Goal: Transaction & Acquisition: Subscribe to service/newsletter

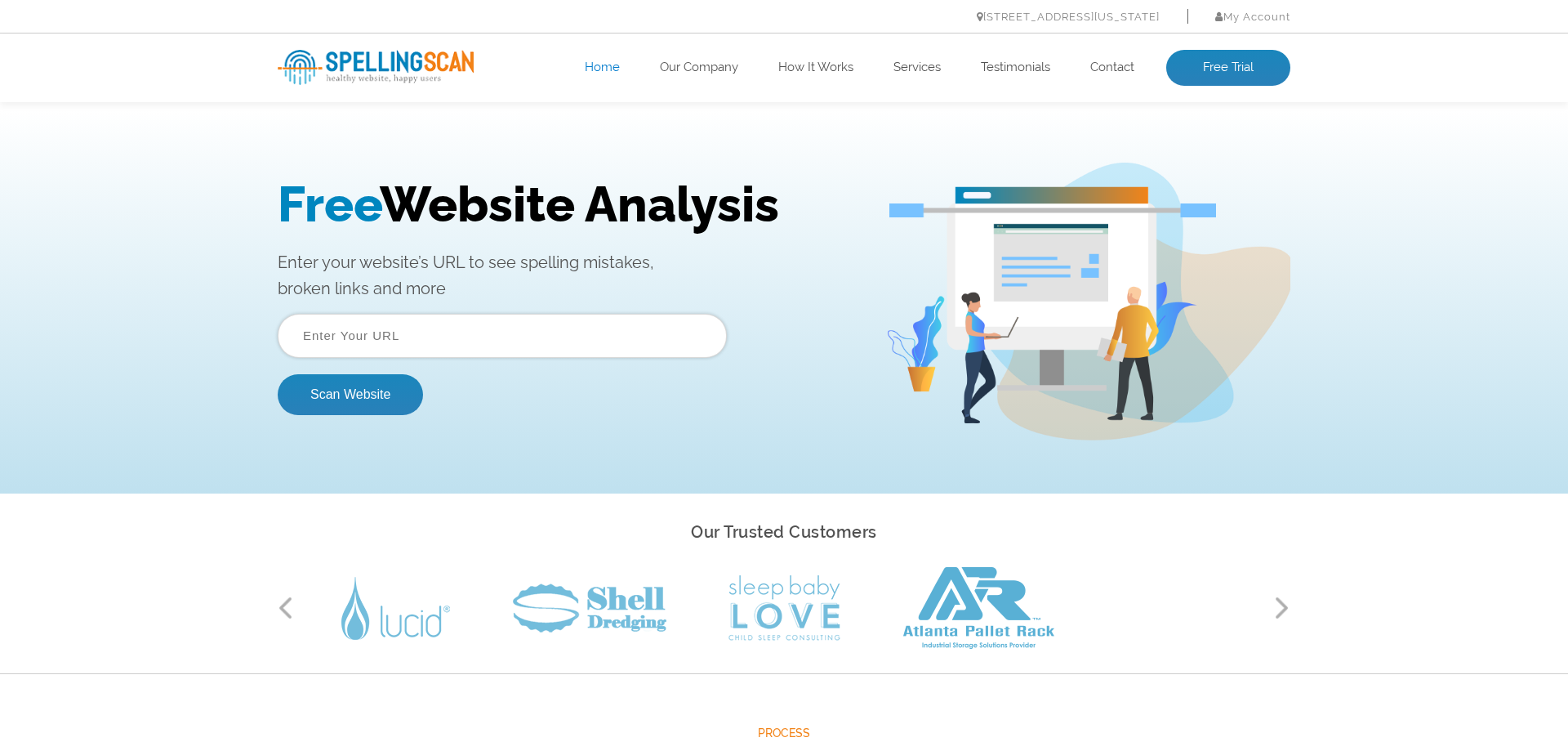
click at [463, 338] on input "text" at bounding box center [501, 335] width 449 height 44
paste input "https://solar-dripper.com/en/"
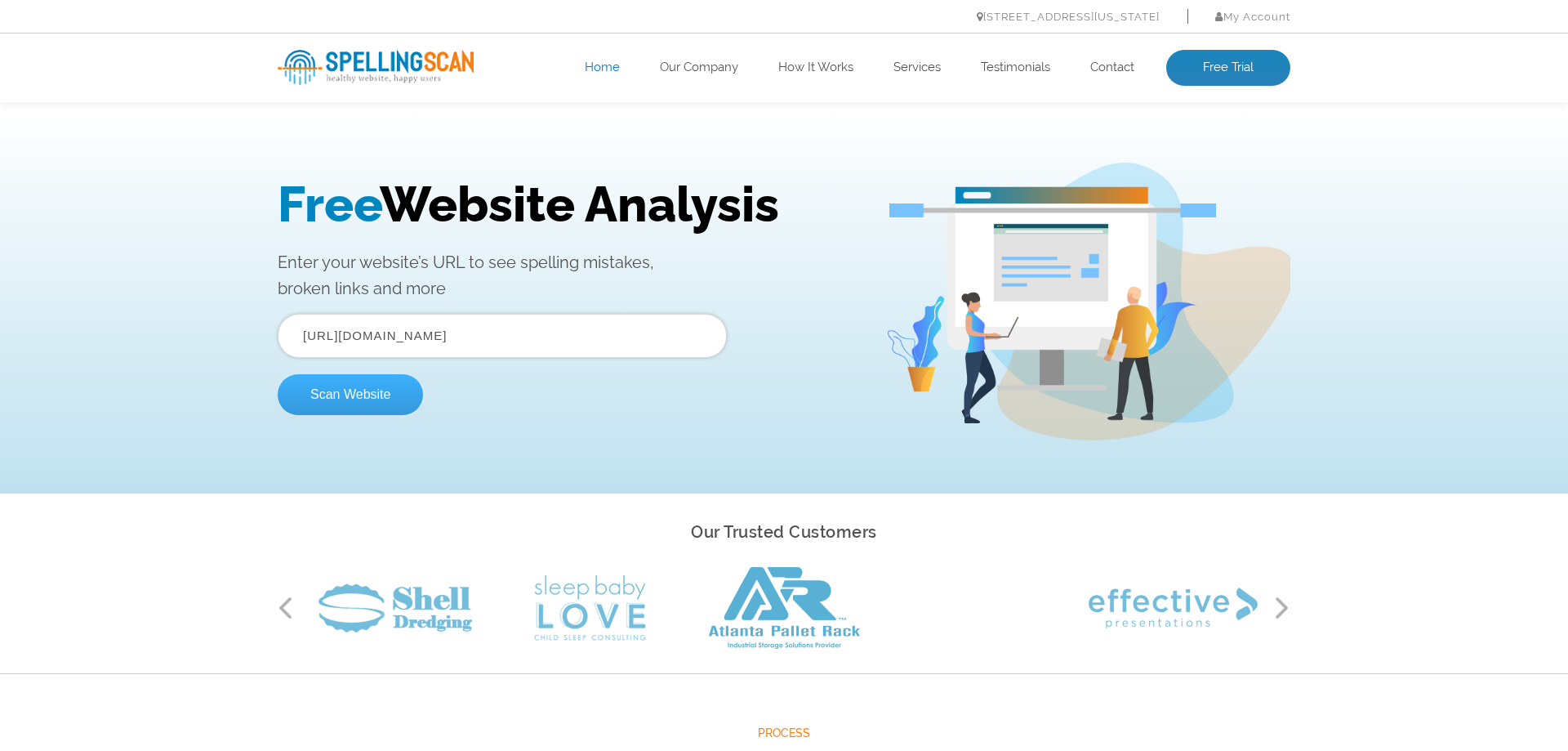
type input "https://solar-dripper.com/en/"
click at [392, 399] on button "Scan Website" at bounding box center [350, 394] width 146 height 41
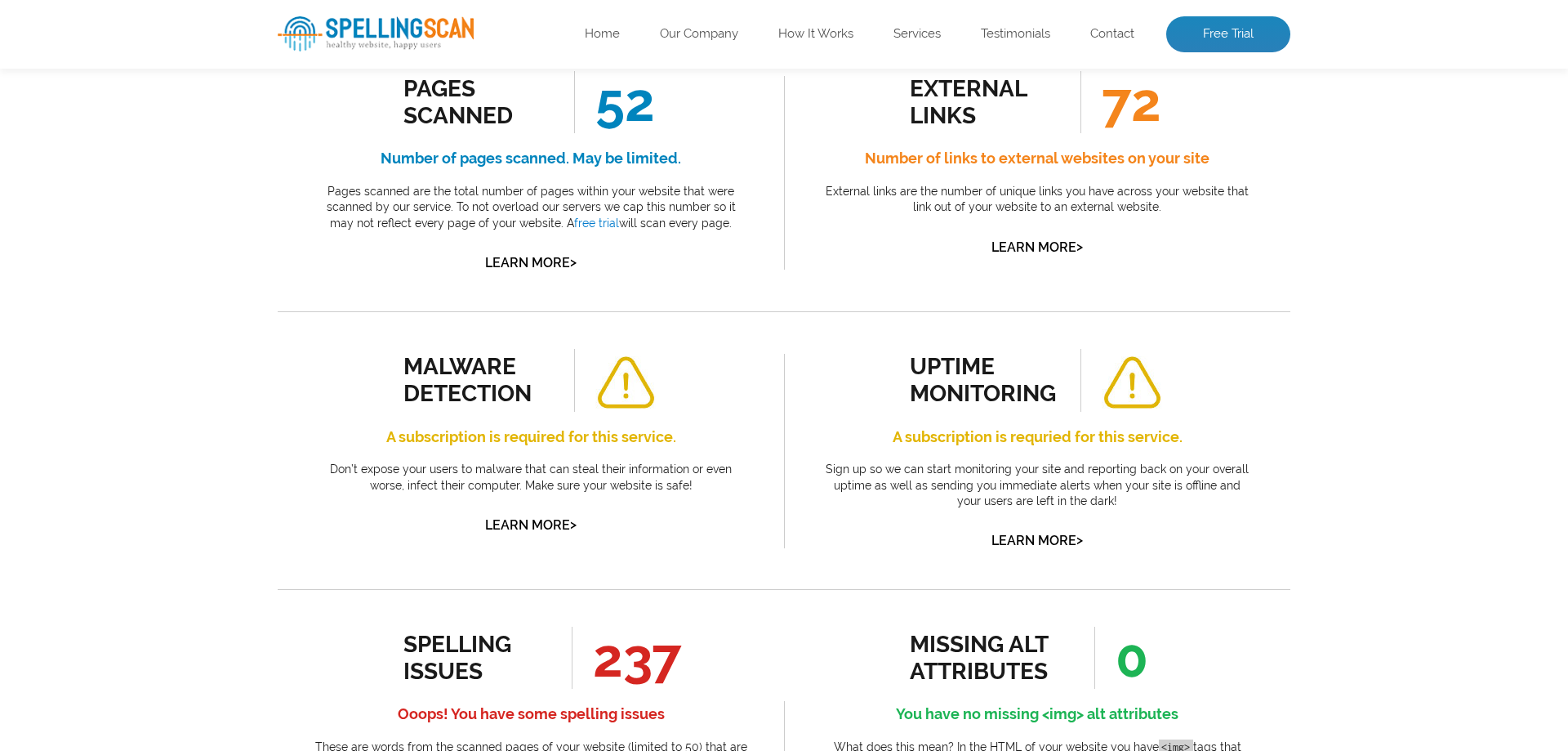
scroll to position [722, 0]
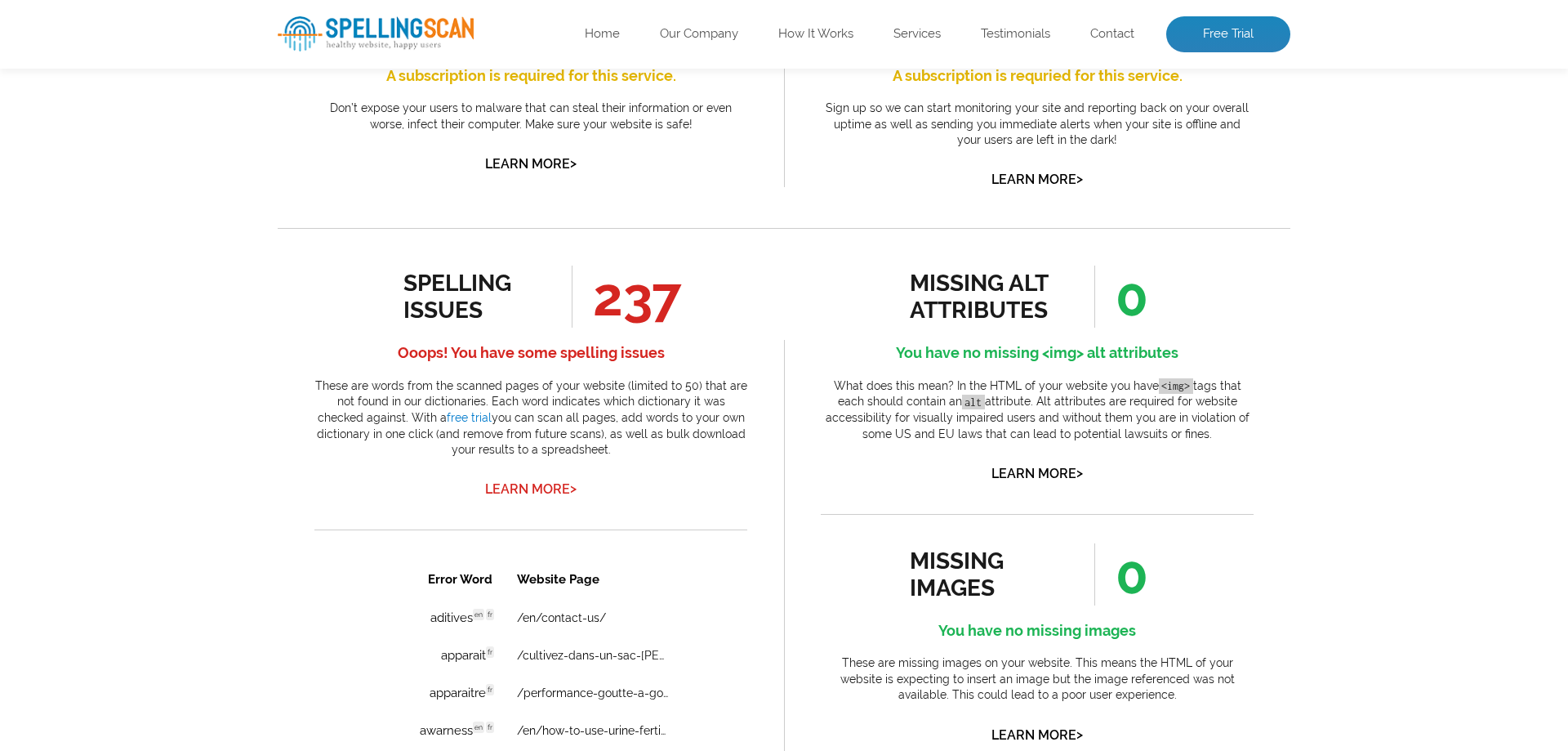
click at [531, 491] on link "Learn More >" at bounding box center [530, 488] width 91 height 16
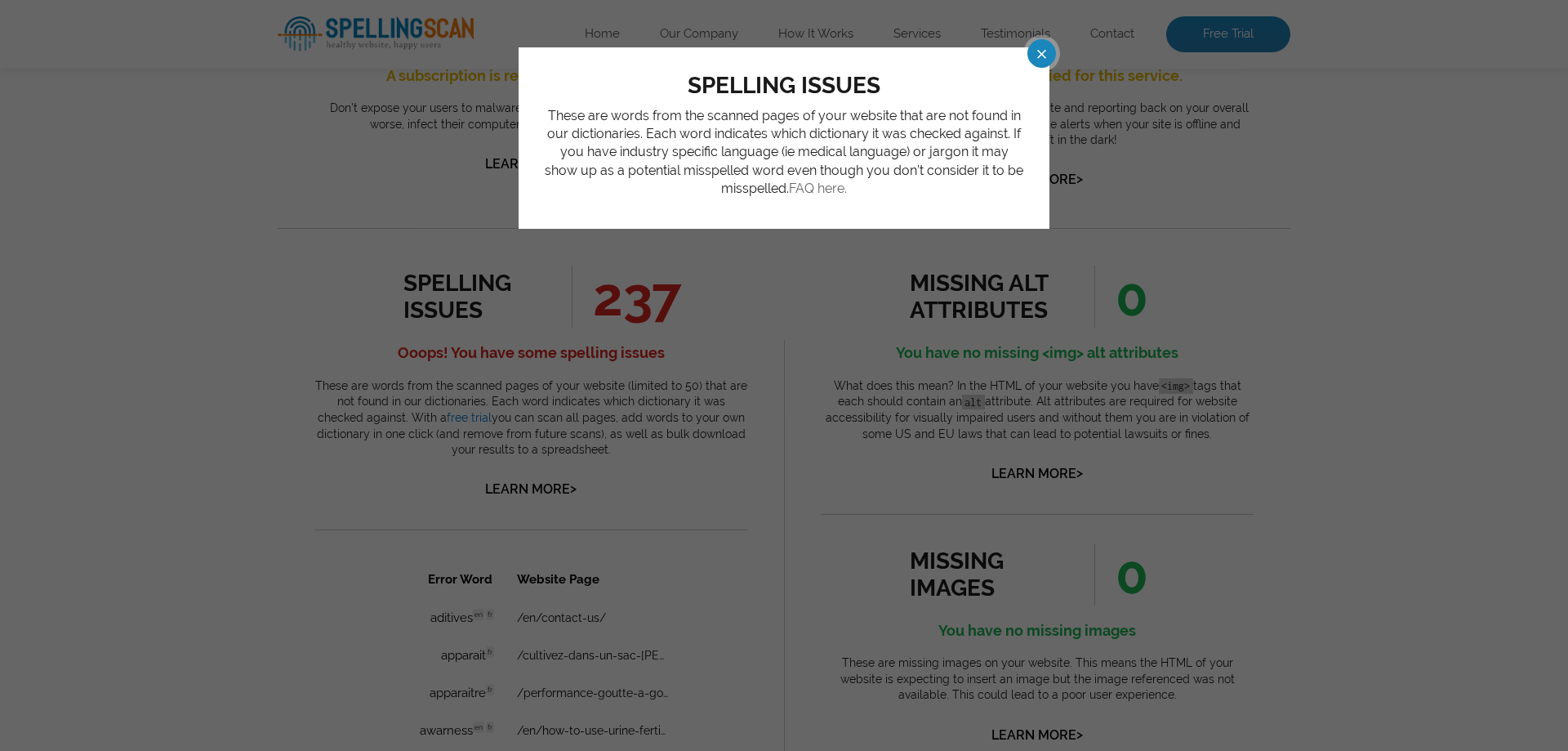
click at [829, 192] on link "FAQ here." at bounding box center [817, 188] width 58 height 16
click at [1041, 53] on span at bounding box center [1026, 53] width 29 height 29
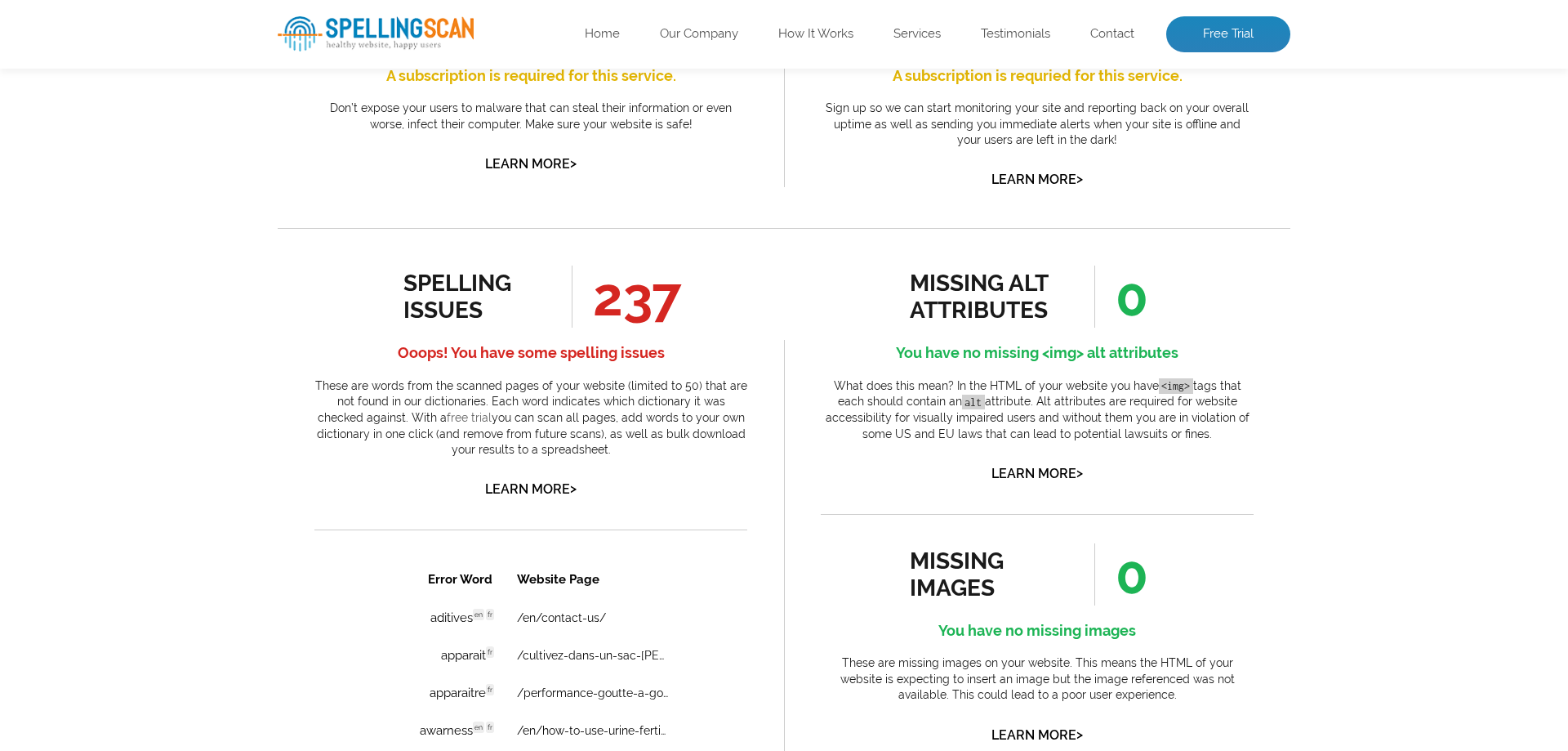
click at [447, 420] on link "free trial" at bounding box center [469, 417] width 45 height 13
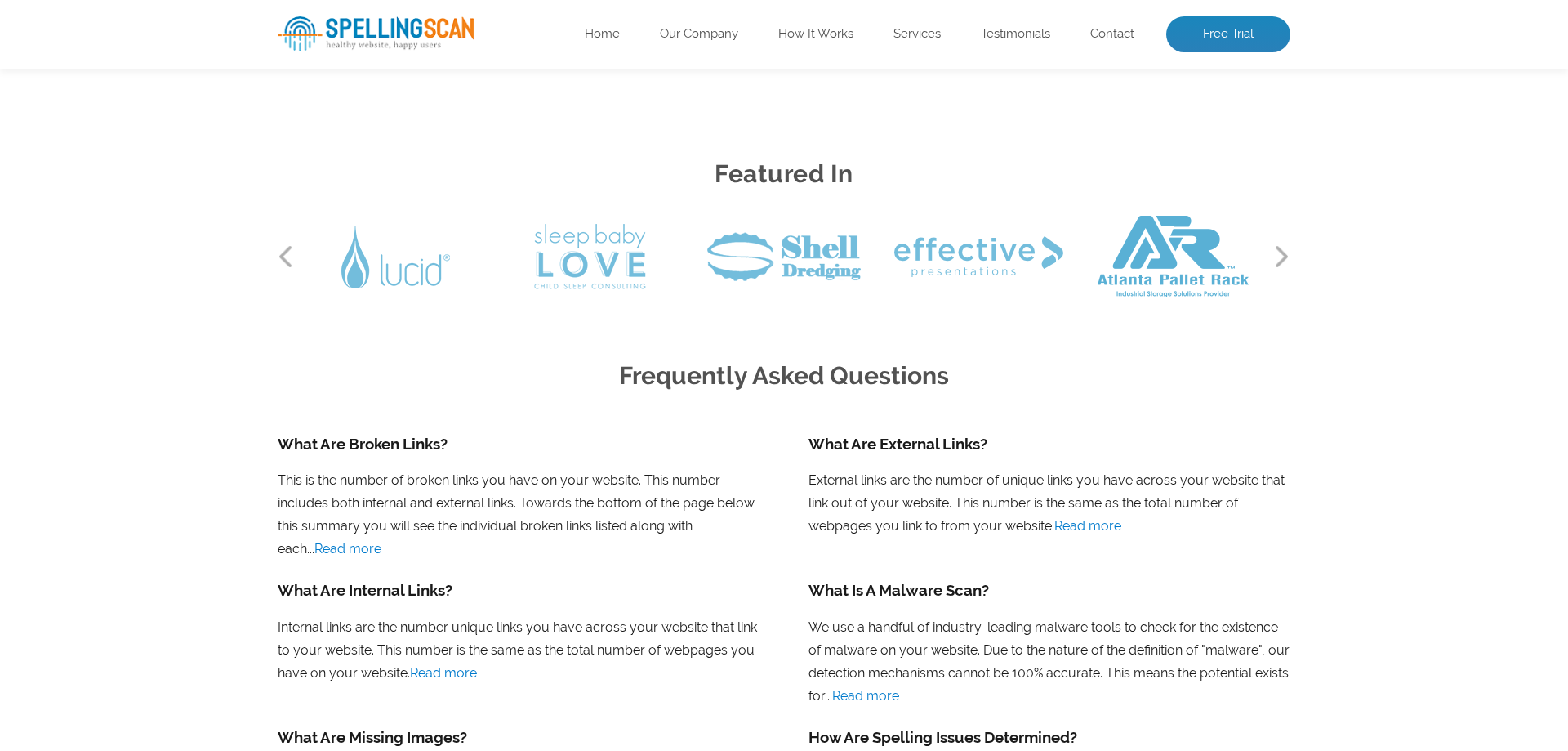
scroll to position [1444, 0]
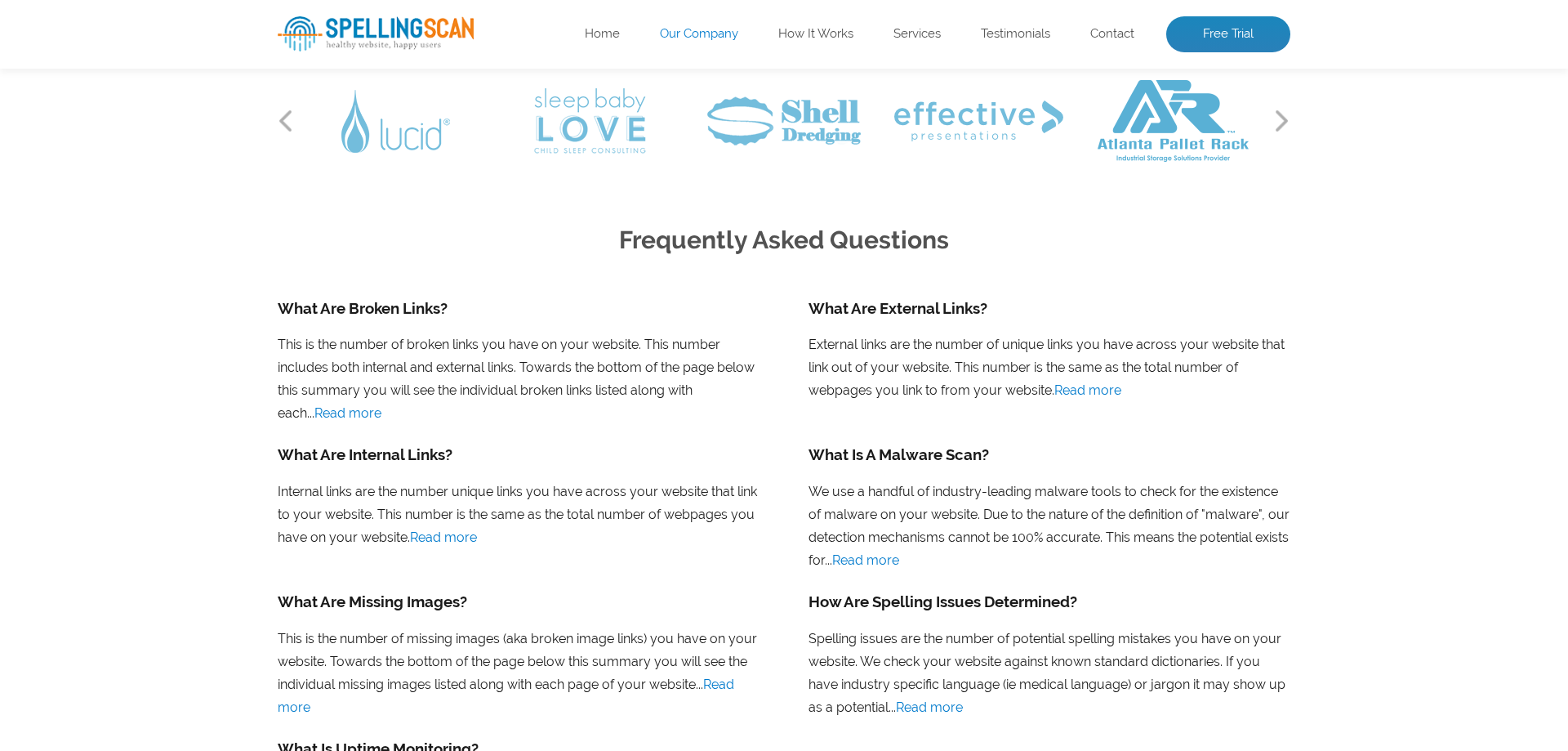
click at [693, 40] on link "Our Company" at bounding box center [698, 34] width 78 height 17
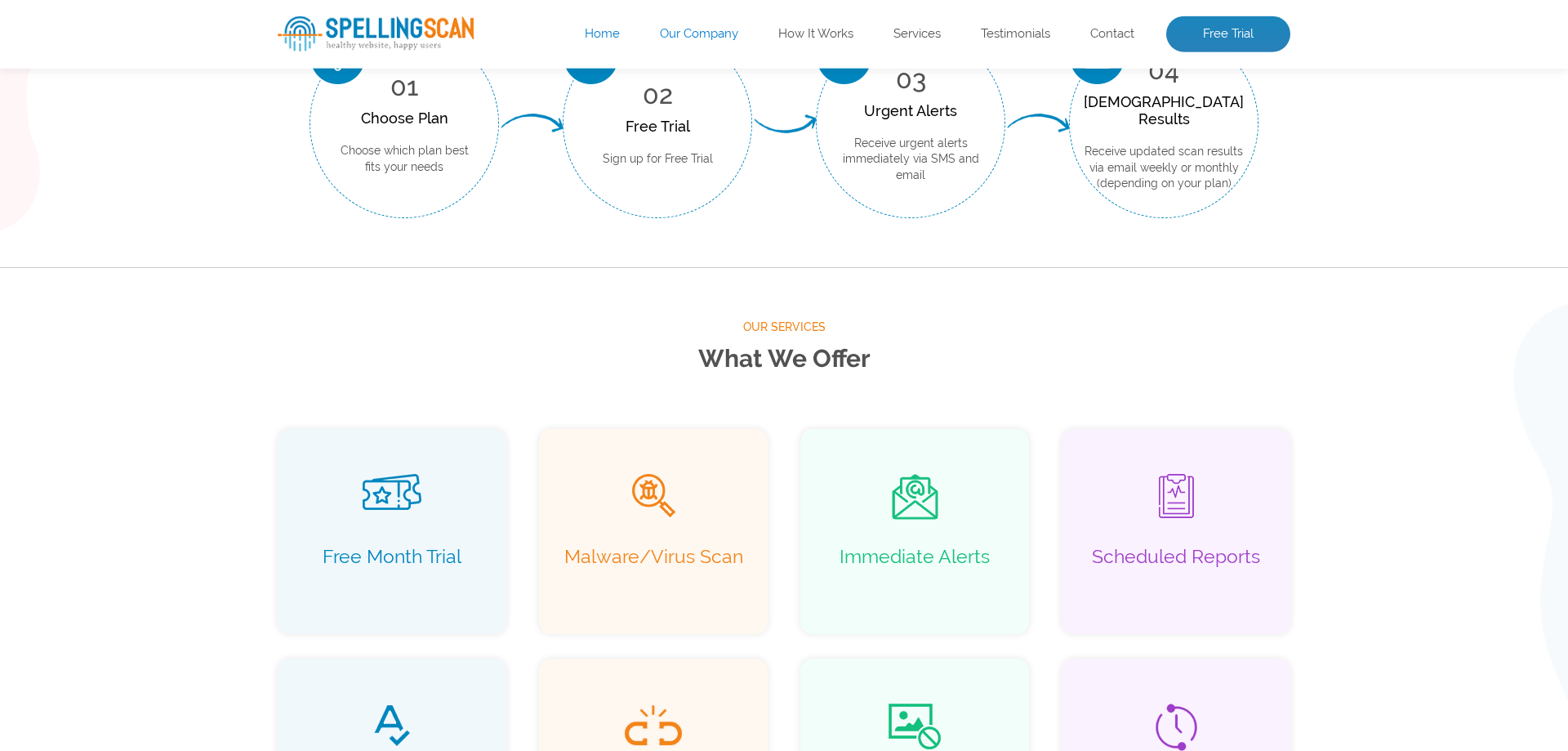
scroll to position [784, 0]
